Goal: Navigation & Orientation: Find specific page/section

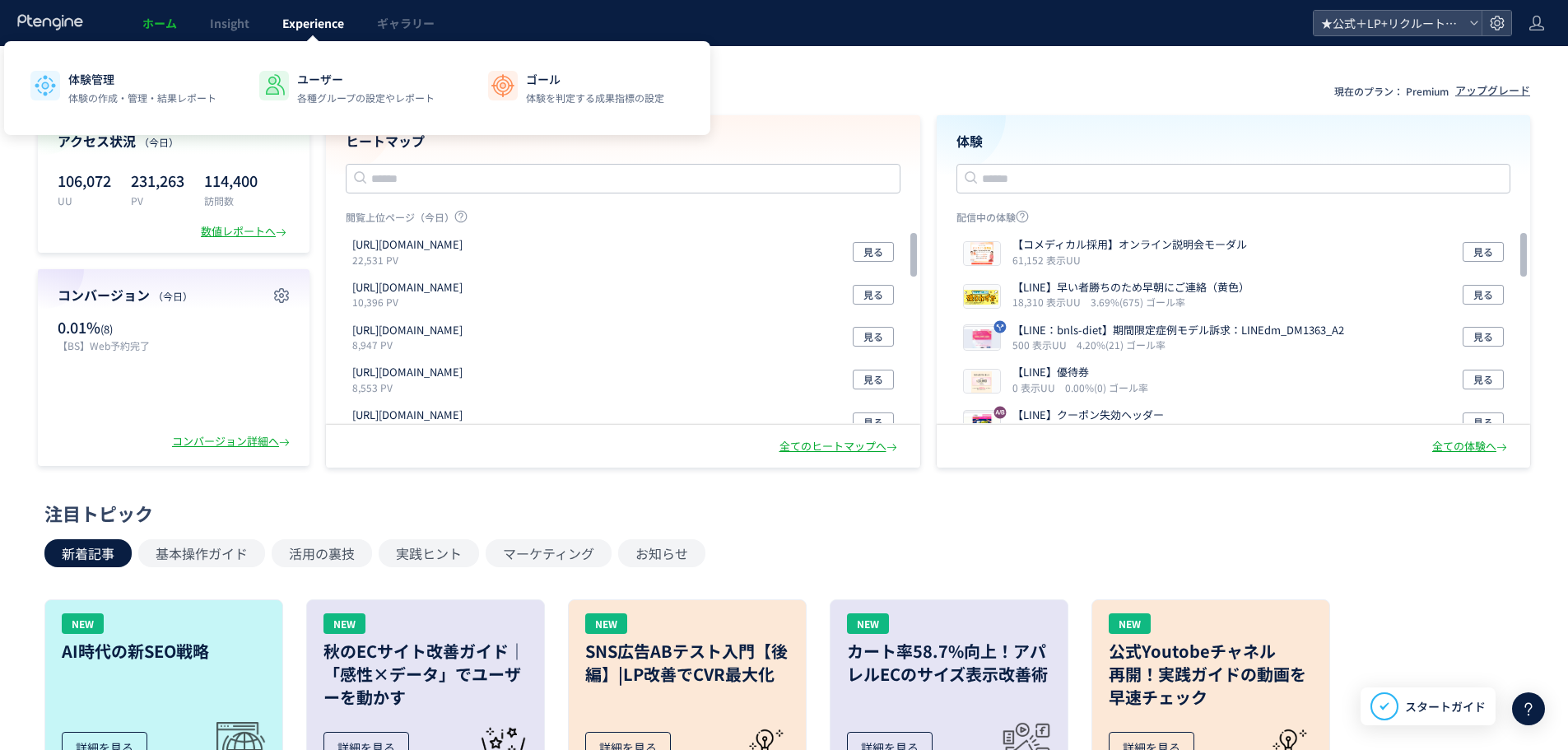
click at [316, 23] on span "Experience" at bounding box center [313, 23] width 62 height 17
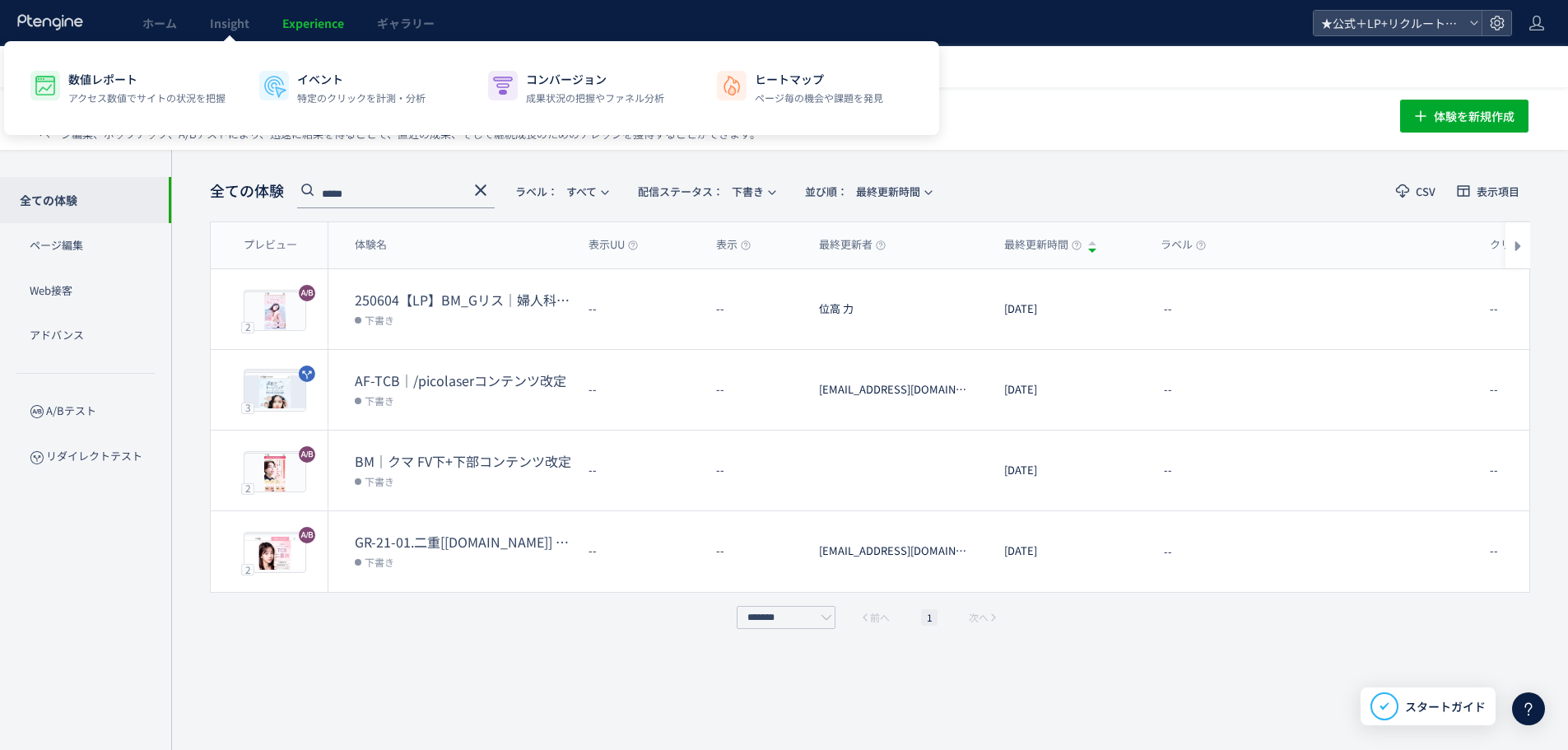
click at [298, 26] on span "Experience" at bounding box center [313, 23] width 62 height 17
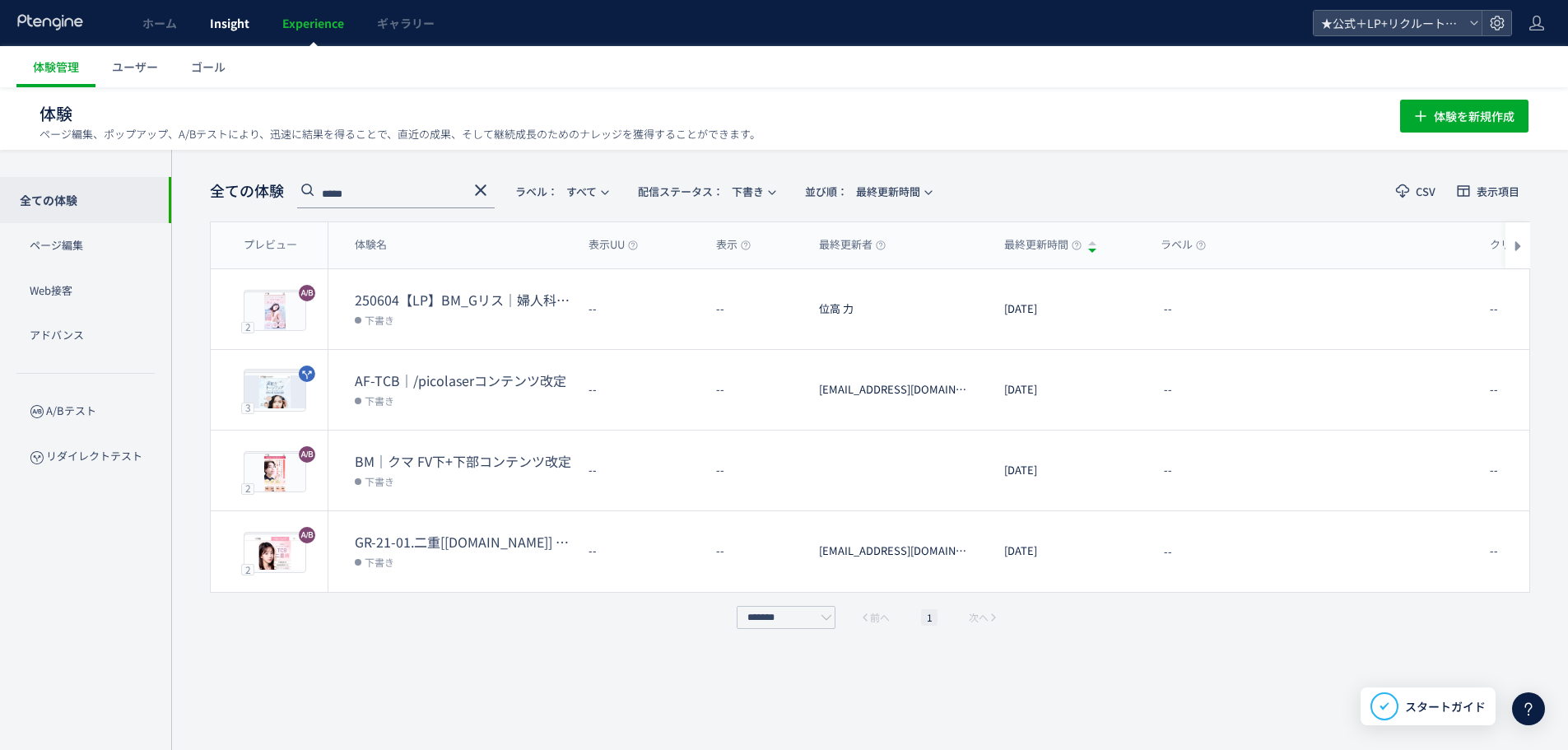
click at [240, 21] on span "Insight" at bounding box center [229, 23] width 39 height 17
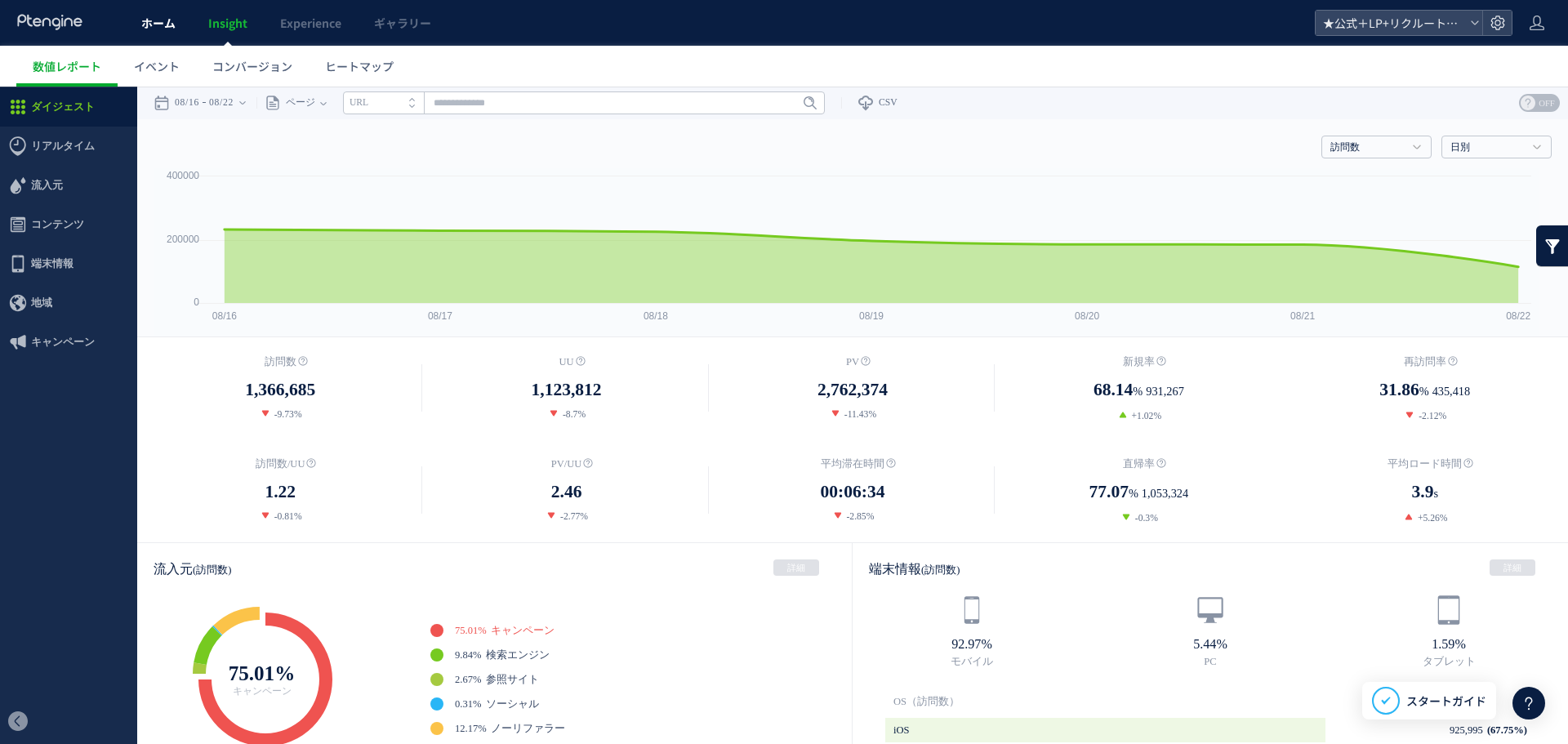
click at [154, 26] on span "ホーム" at bounding box center [158, 23] width 34 height 17
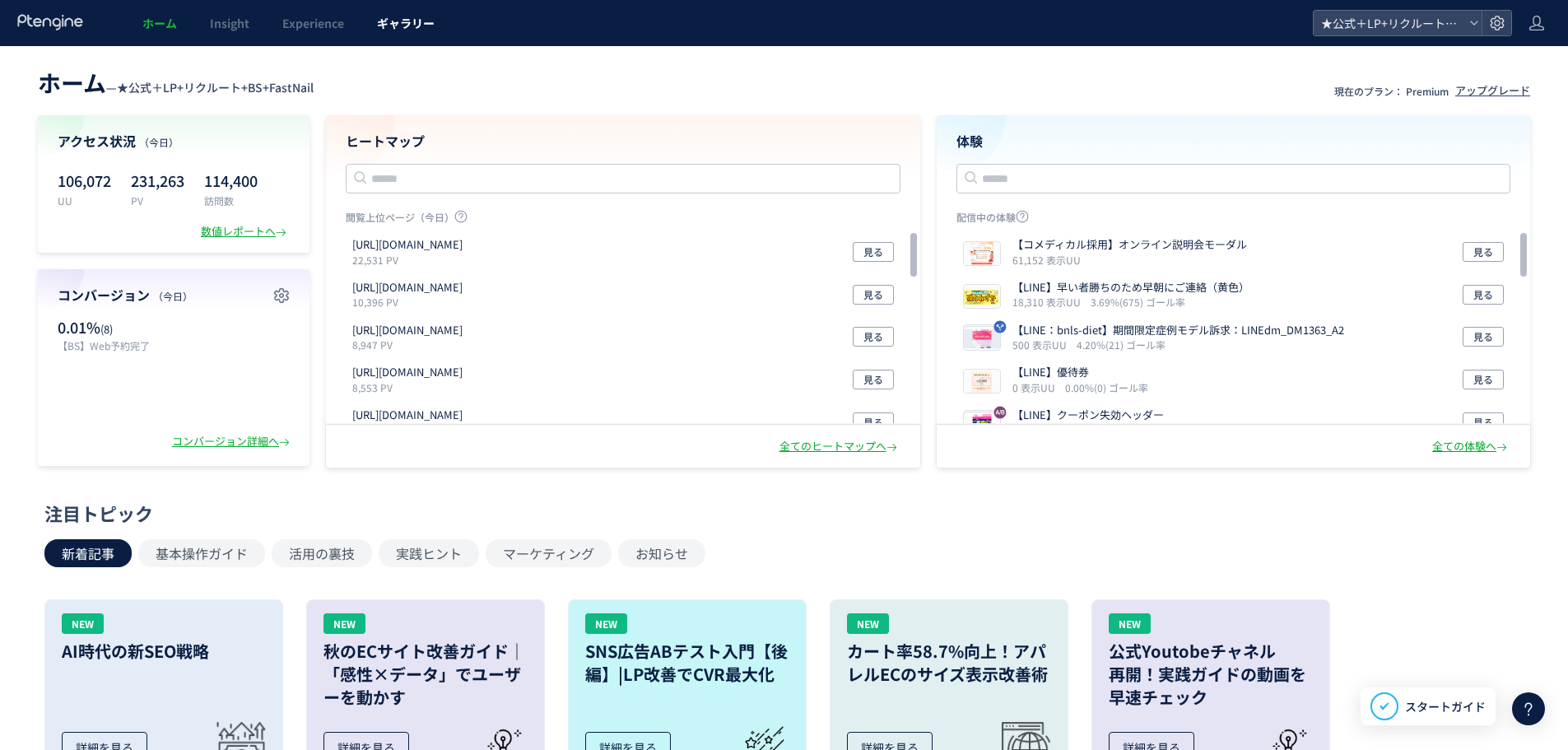
click at [397, 22] on span "ギャラリー" at bounding box center [405, 23] width 58 height 17
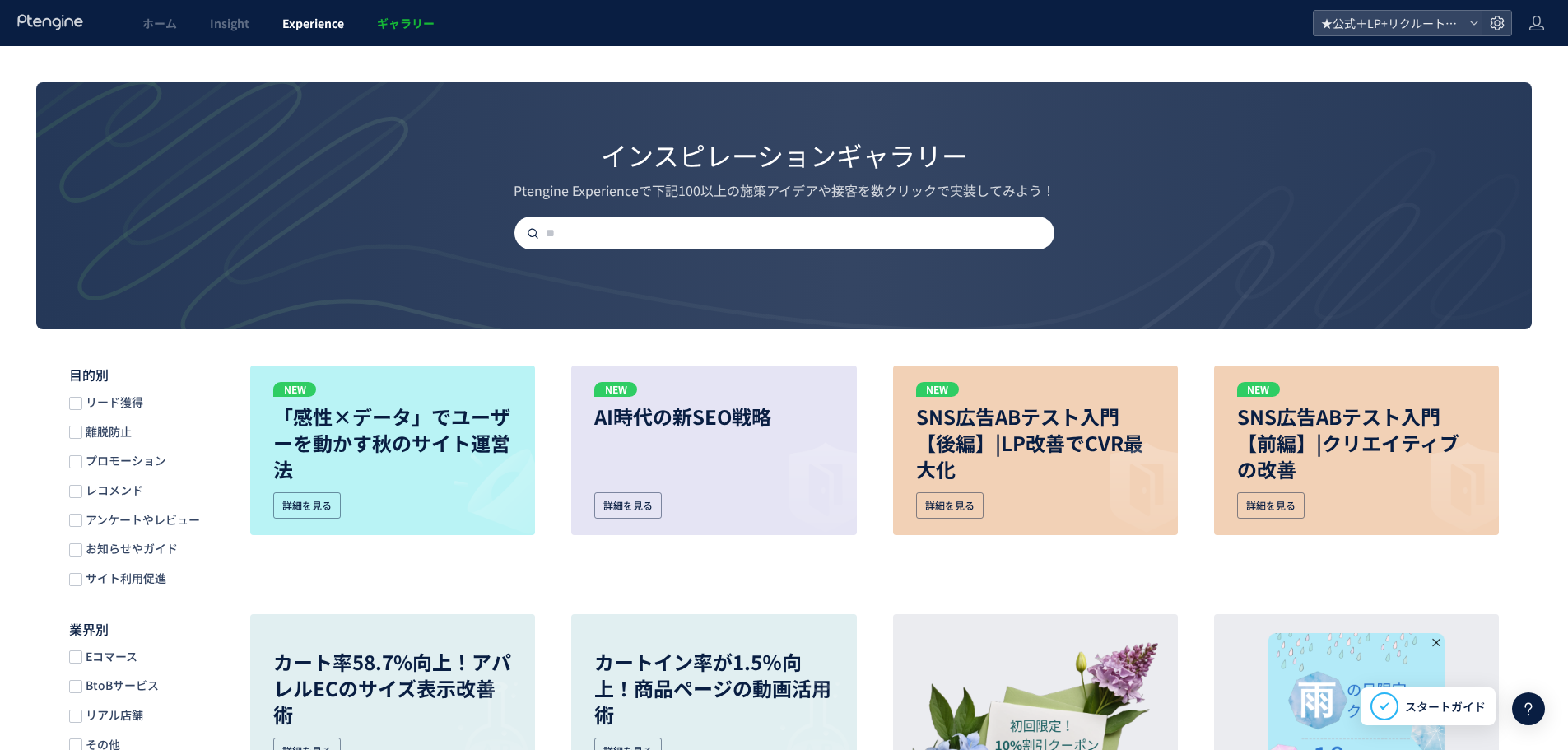
click at [329, 25] on span "Experience" at bounding box center [313, 23] width 62 height 17
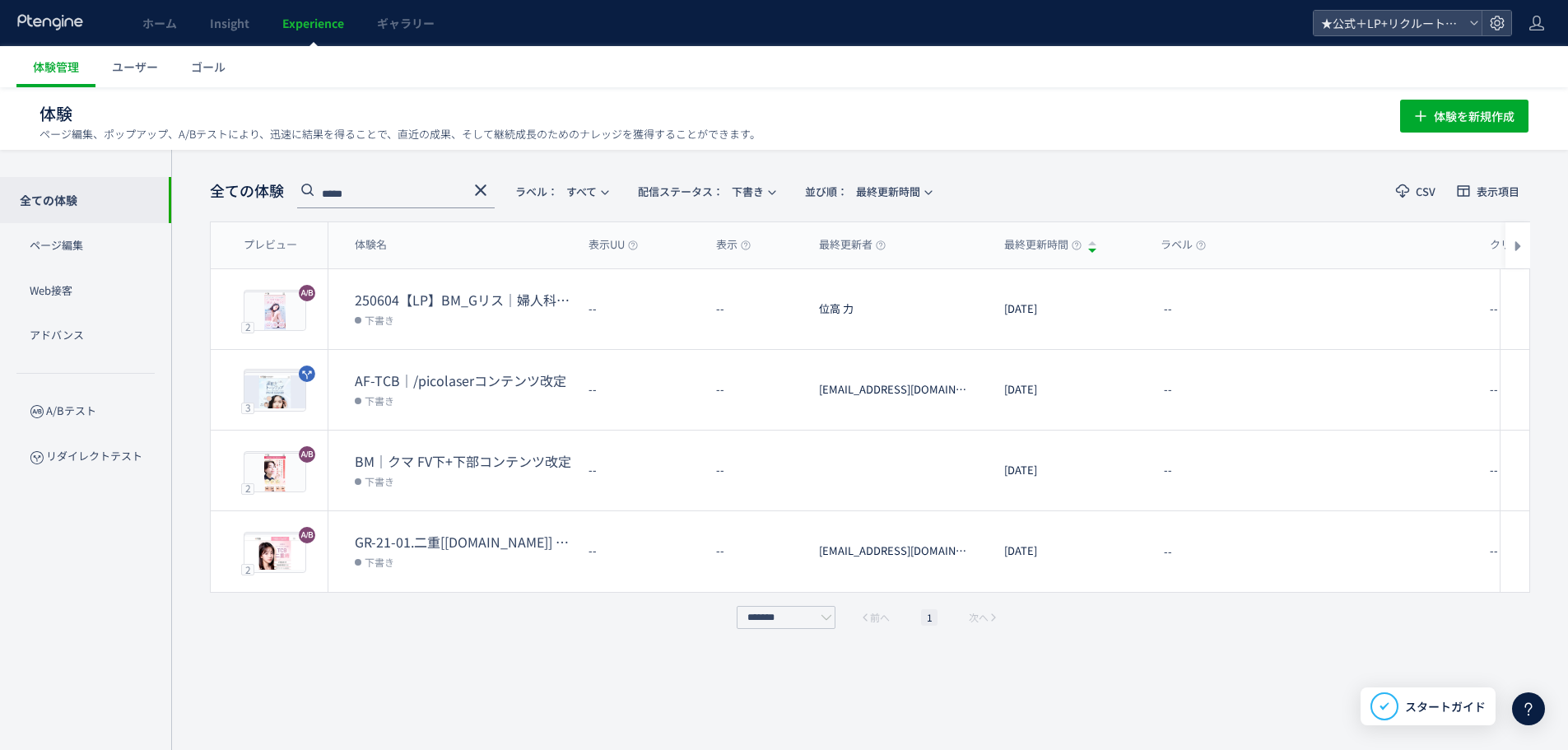
click at [227, 25] on span "Insight" at bounding box center [229, 23] width 39 height 17
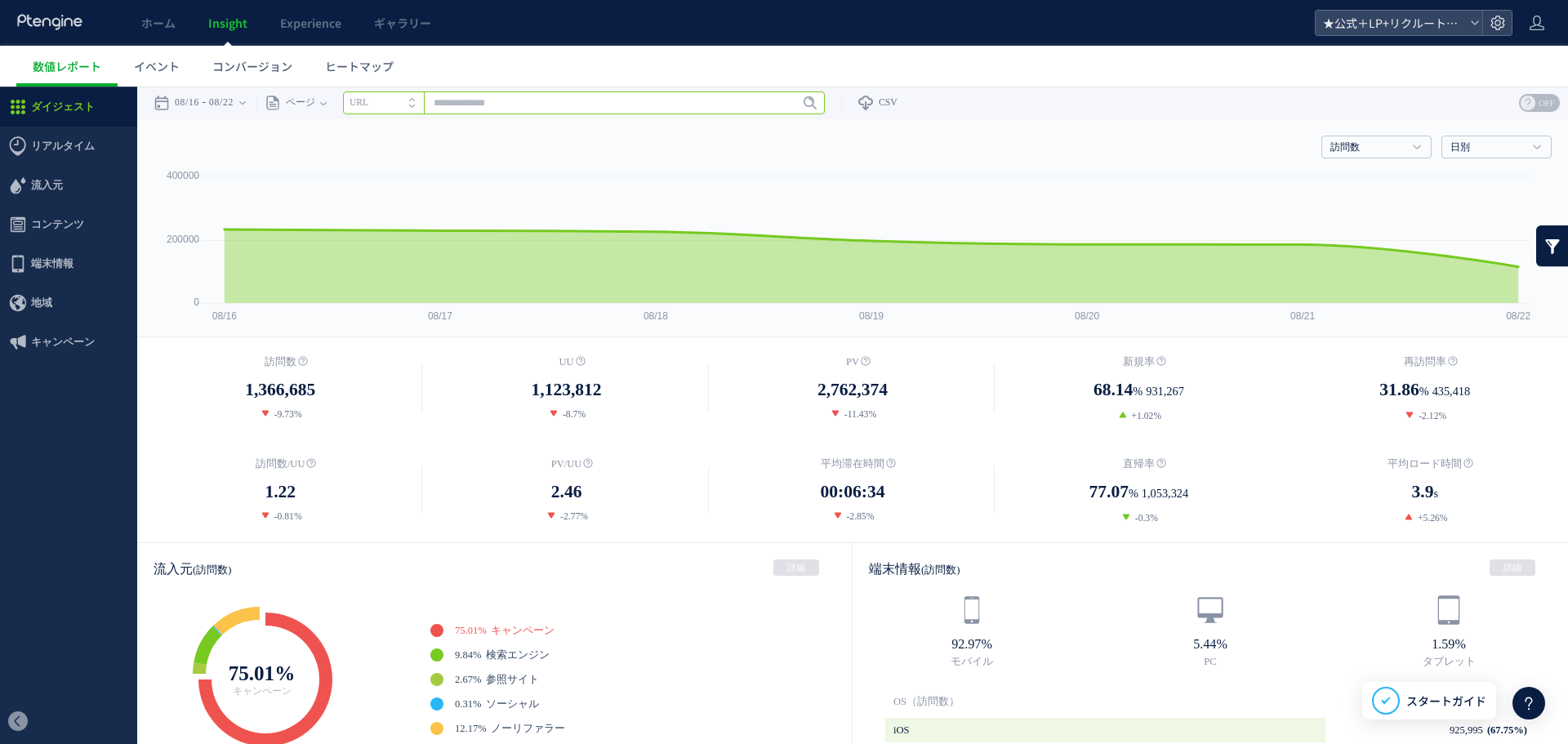
click at [566, 103] on input "text" at bounding box center [584, 103] width 482 height 23
click at [164, 21] on span "ホーム" at bounding box center [158, 23] width 34 height 17
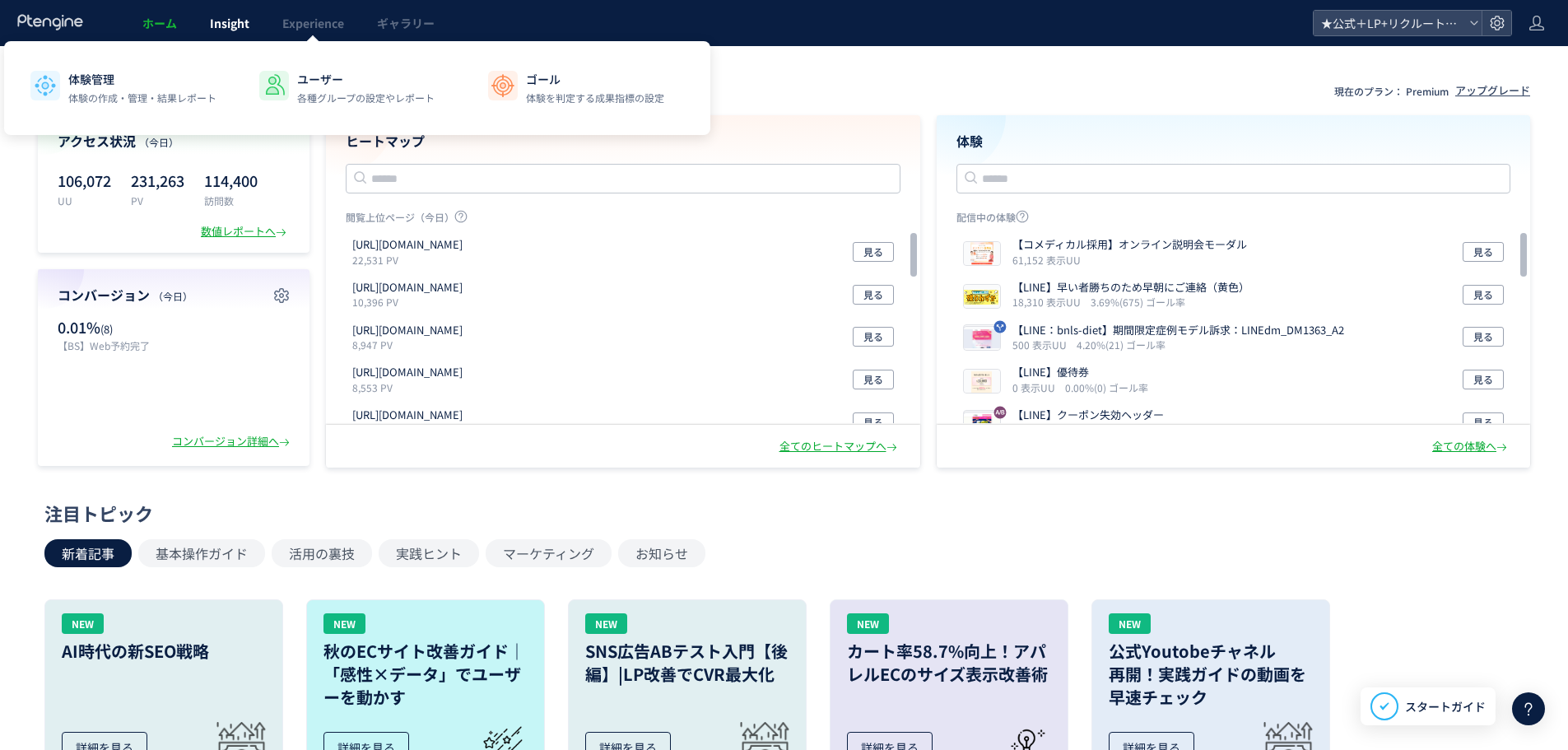
click at [242, 21] on span "Insight" at bounding box center [229, 23] width 39 height 17
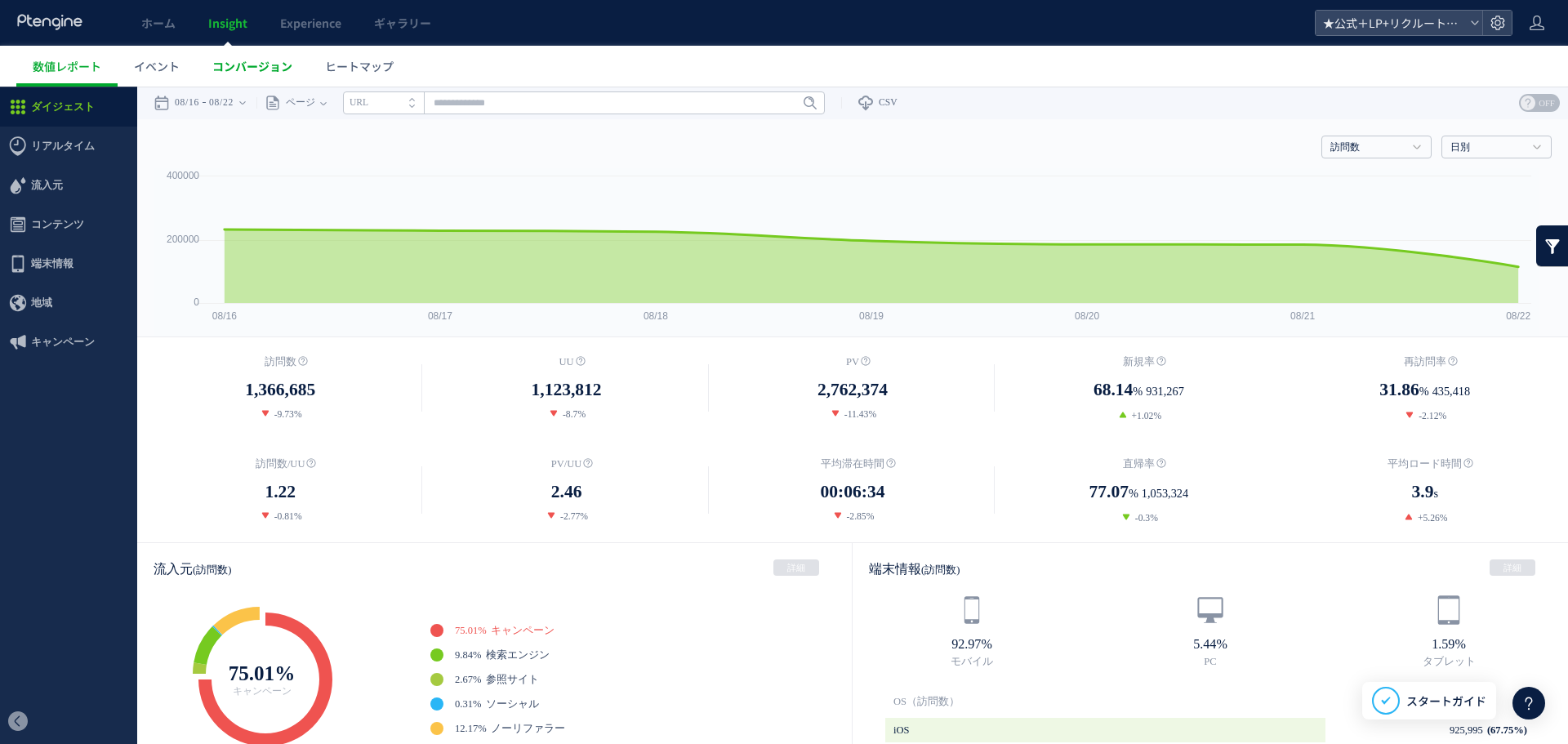
click at [255, 62] on span "コンバージョン" at bounding box center [252, 66] width 80 height 17
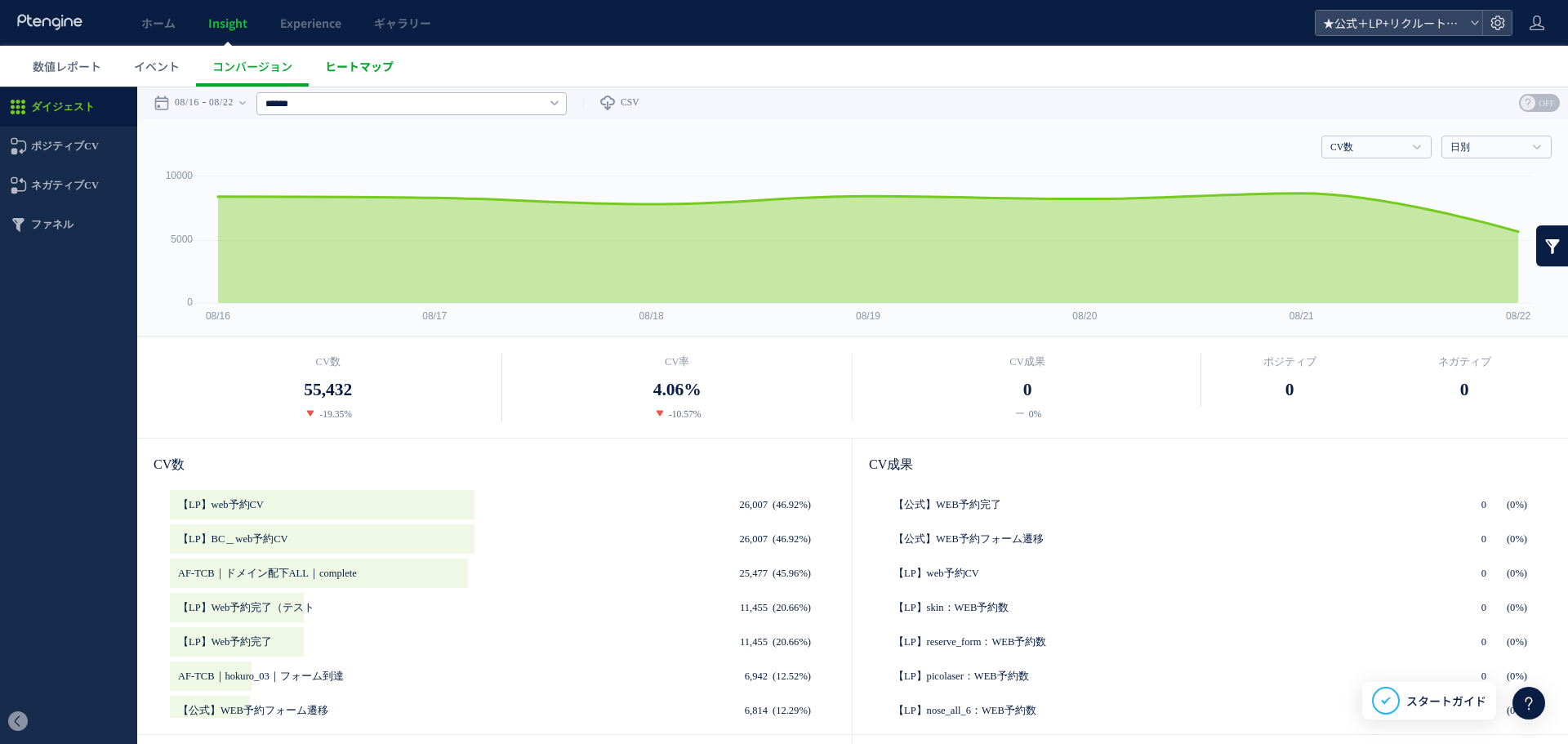
click at [348, 65] on span "ヒートマップ" at bounding box center [359, 66] width 69 height 17
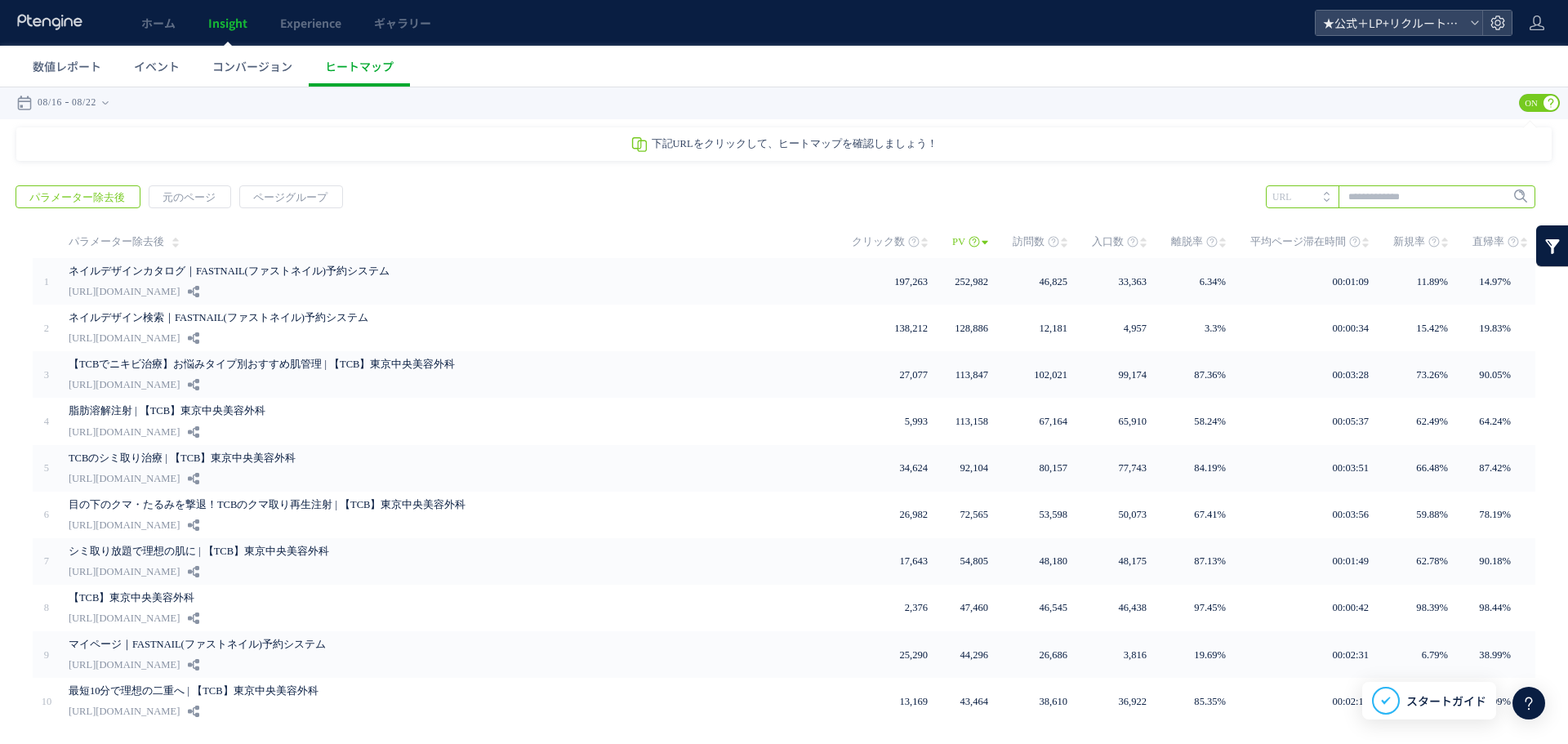
click at [1366, 194] on input "text" at bounding box center [1400, 197] width 269 height 23
paste input "**********"
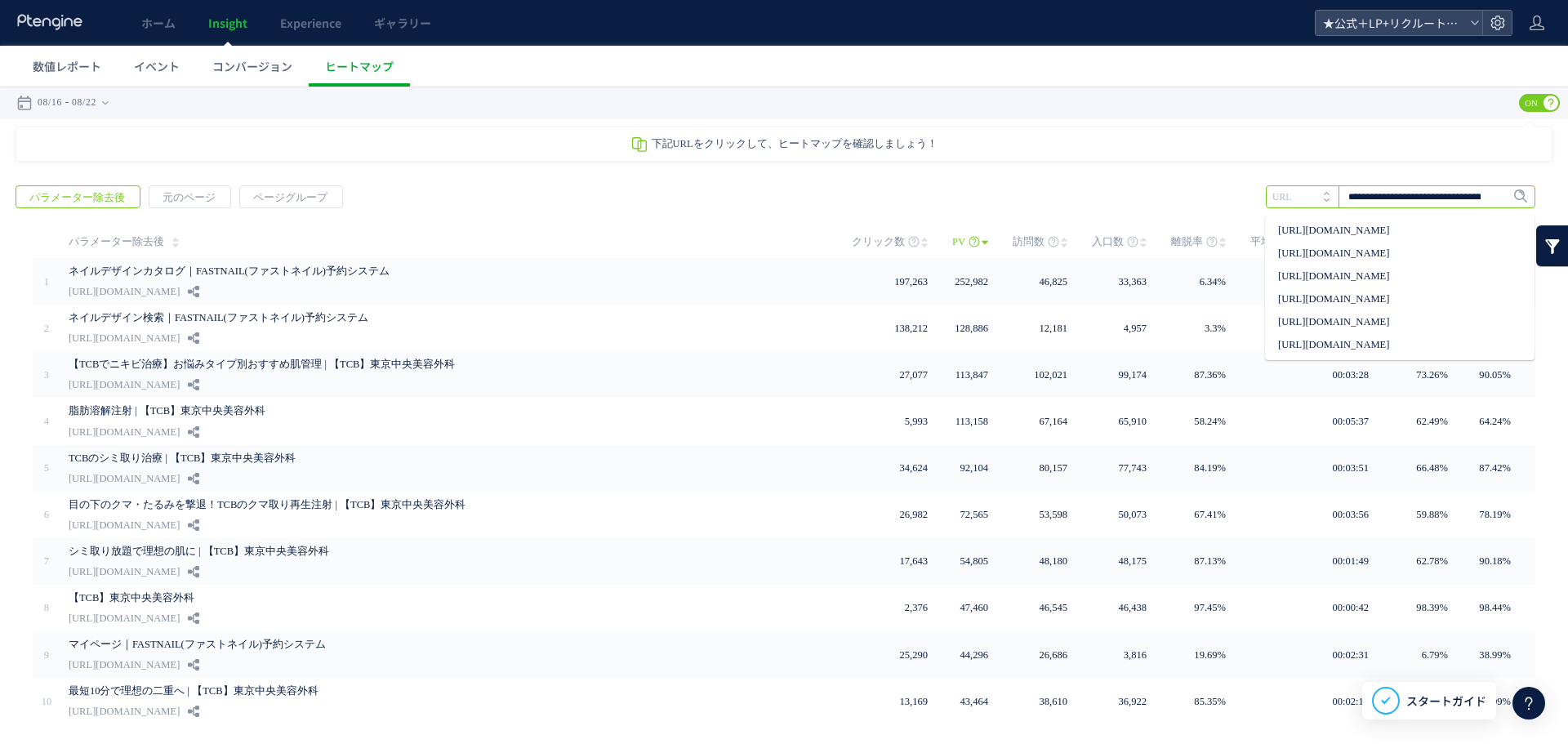
scroll to position [0, 54]
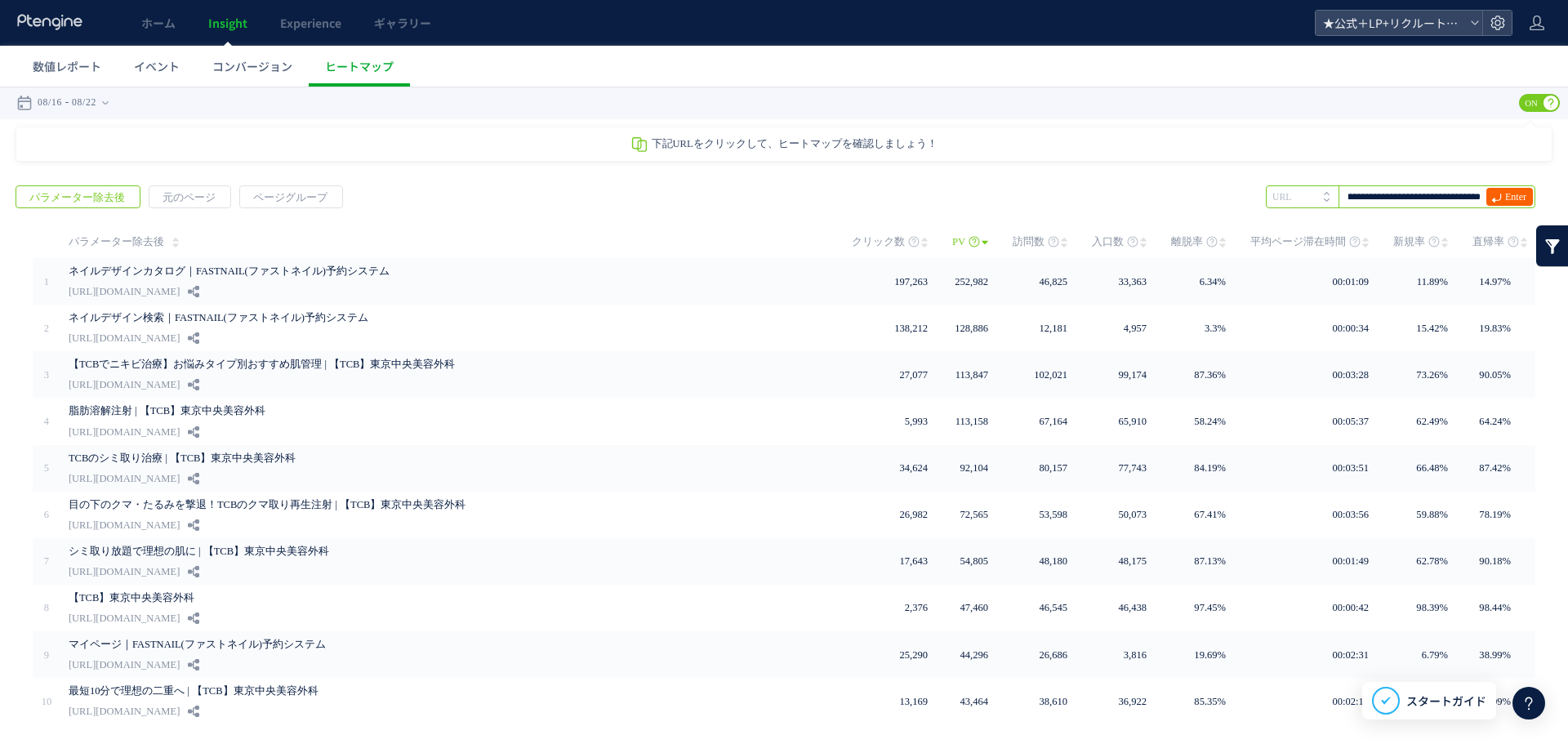
type input "**********"
click at [1505, 197] on span "Enter" at bounding box center [1516, 197] width 22 height 18
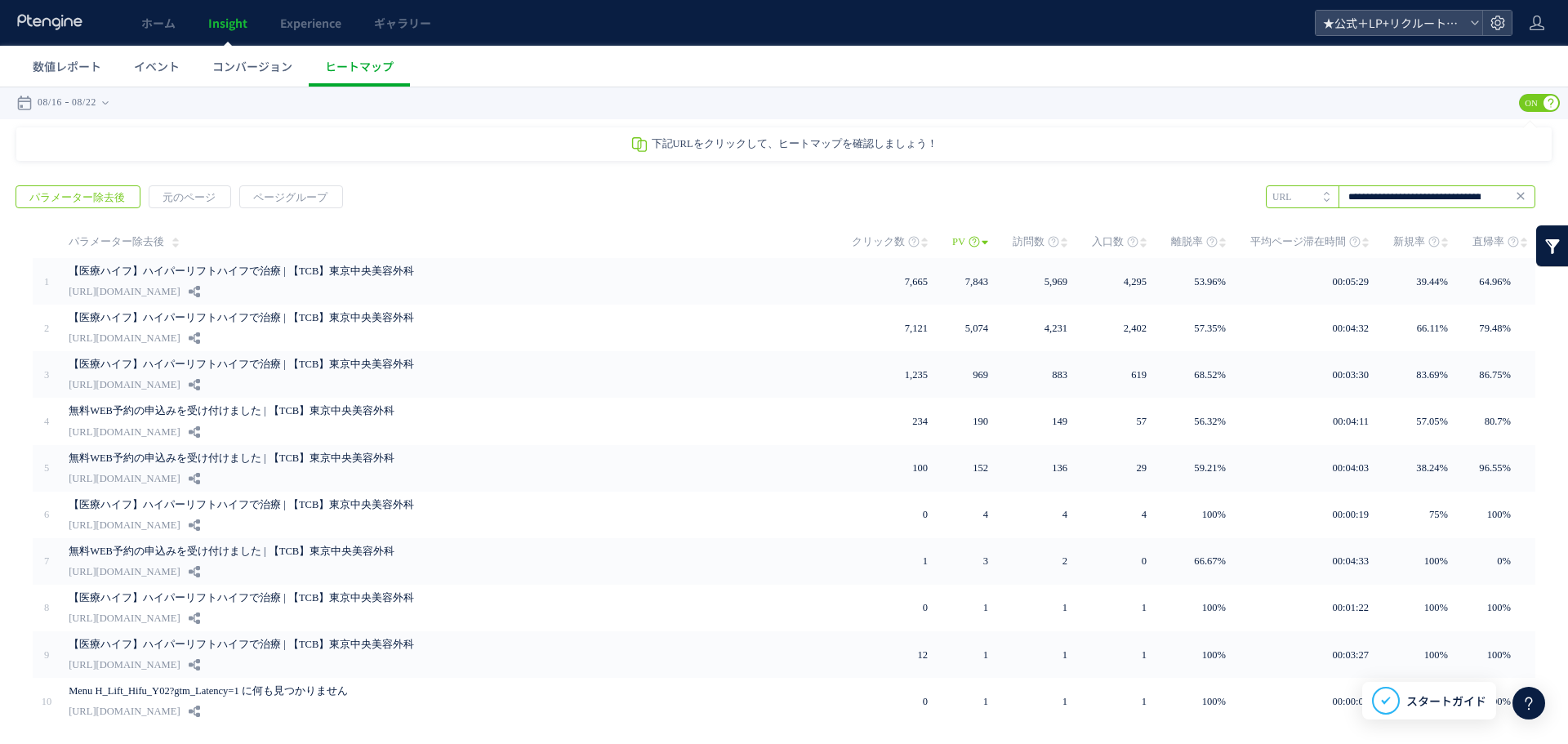
click at [1420, 200] on input "**********" at bounding box center [1400, 197] width 269 height 23
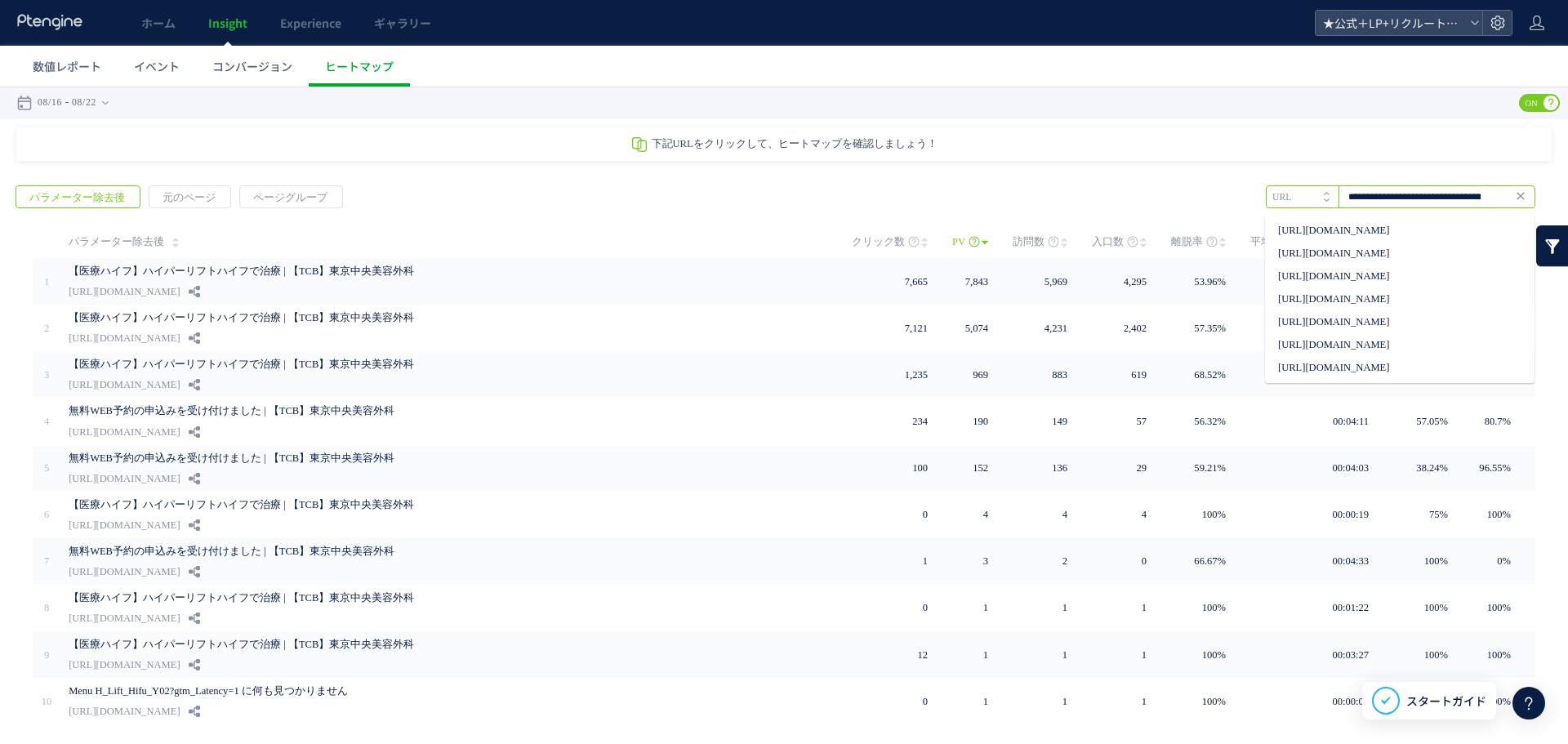
scroll to position [0, 54]
drag, startPoint x: 1456, startPoint y: 193, endPoint x: 1494, endPoint y: 194, distance: 38.0
click at [1494, 194] on input "**********" at bounding box center [1400, 197] width 269 height 23
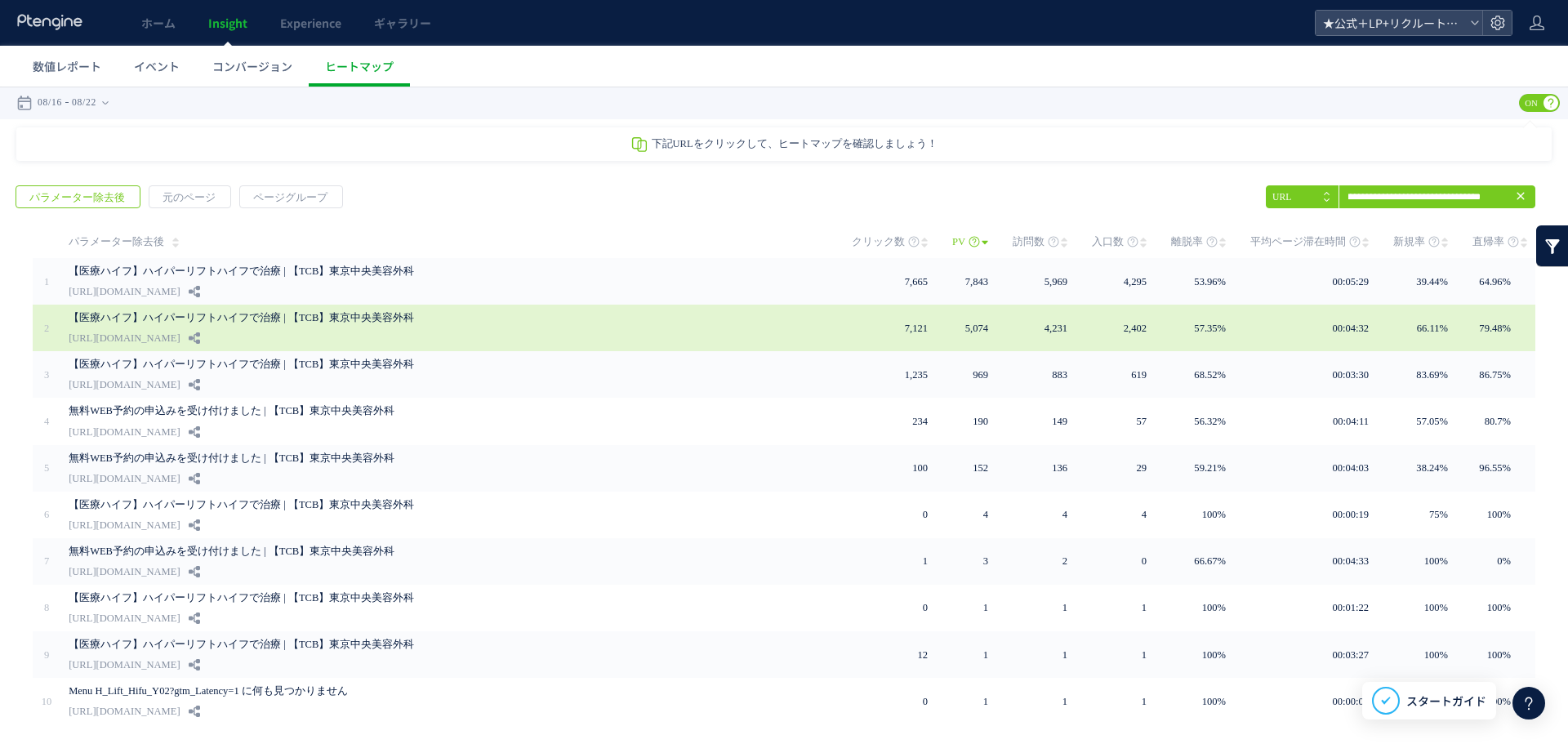
scroll to position [0, 0]
click at [546, 333] on div "【医療ハイフ】ハイパーリフトハイフで治療 | 【TCB】東京中央美容外科 [URL][DOMAIN_NAME]" at bounding box center [449, 328] width 760 height 46
